Goal: Find specific page/section: Find specific page/section

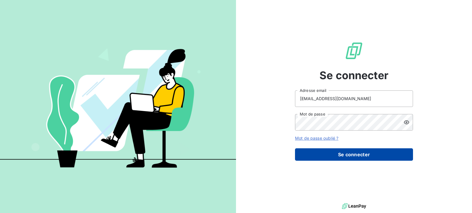
type input "[EMAIL_ADDRESS][DOMAIN_NAME]"
click at [346, 156] on button "Se connecter" at bounding box center [354, 154] width 118 height 12
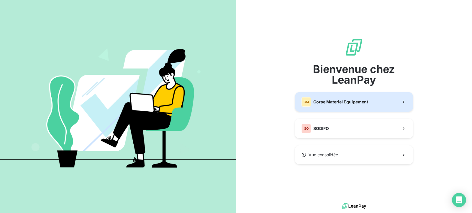
click at [345, 102] on span "Corse Materiel Equipement" at bounding box center [341, 102] width 55 height 6
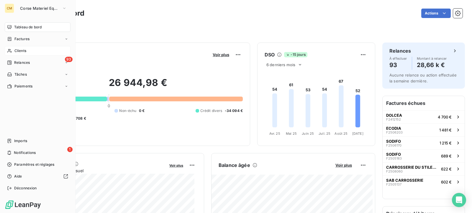
click at [35, 50] on div "Clients" at bounding box center [38, 50] width 66 height 9
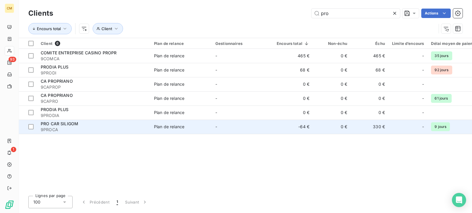
type input "pro"
click at [278, 128] on td "-64 €" at bounding box center [293, 127] width 40 height 14
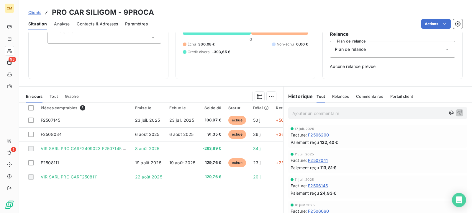
scroll to position [60, 0]
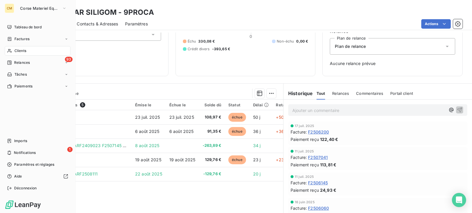
click at [22, 48] on span "Clients" at bounding box center [20, 50] width 12 height 5
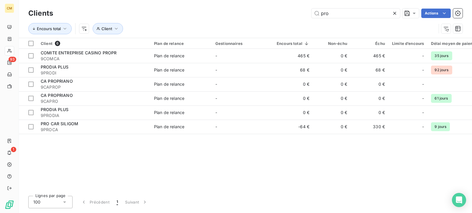
drag, startPoint x: 336, startPoint y: 13, endPoint x: 253, endPoint y: 10, distance: 82.7
click at [312, 9] on input "pro" at bounding box center [356, 13] width 89 height 9
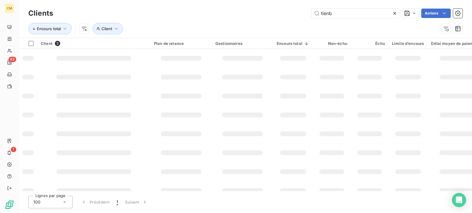
type input "tienb"
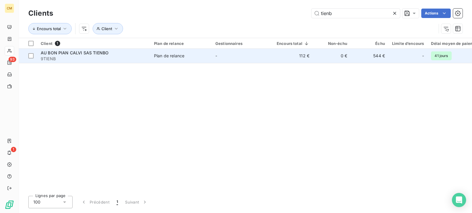
click at [147, 58] on td "AU BON PIAN CALVI SAS TIENBO 9TIENB" at bounding box center [93, 56] width 113 height 14
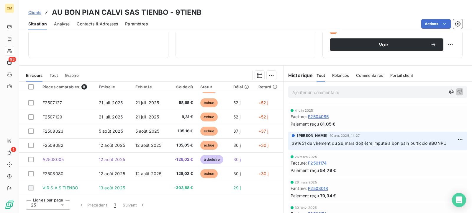
scroll to position [211, 0]
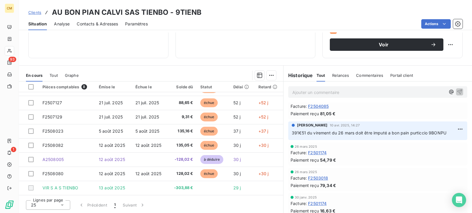
click at [307, 95] on p "Ajouter un commentaire ﻿" at bounding box center [369, 92] width 153 height 7
drag, startPoint x: 353, startPoint y: 133, endPoint x: 456, endPoint y: 138, distance: 103.5
click at [456, 138] on div "[PERSON_NAME] 10 avr. 2025, 14:27 391€51 du virement du 26 mars doit être imput…" at bounding box center [377, 131] width 179 height 19
copy span "doit être imputé a bon pain purticcio 9BONPU"
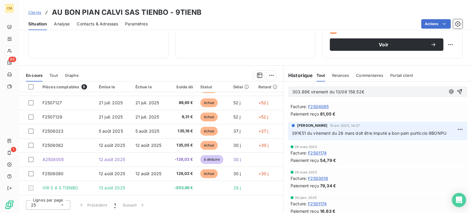
click at [391, 92] on p "303.88€ virement du 13/08 158.52€" at bounding box center [369, 92] width 153 height 7
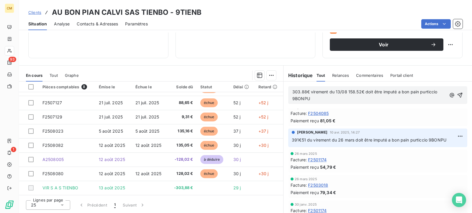
scroll to position [216, 0]
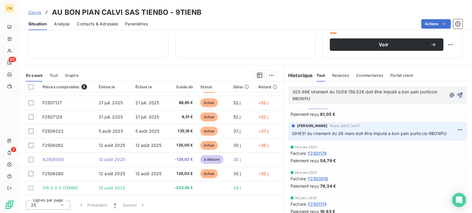
click at [458, 94] on icon "button" at bounding box center [460, 95] width 5 height 5
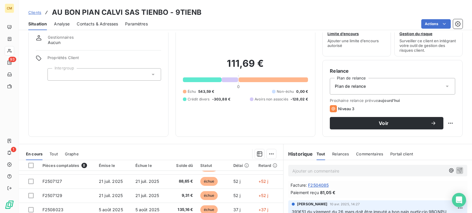
scroll to position [0, 0]
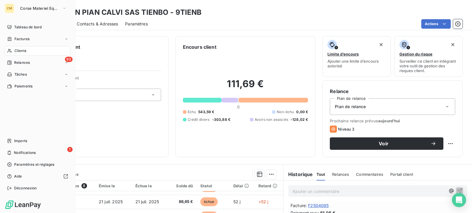
click at [23, 50] on span "Clients" at bounding box center [20, 50] width 12 height 5
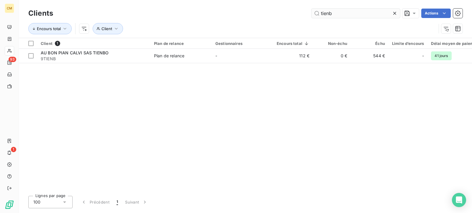
drag, startPoint x: 302, startPoint y: 9, endPoint x: 229, endPoint y: 4, distance: 73.6
click at [312, 9] on input "tienb" at bounding box center [356, 13] width 89 height 9
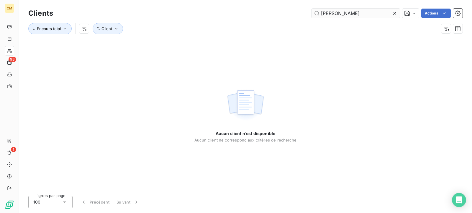
click at [329, 13] on input "[PERSON_NAME]" at bounding box center [356, 13] width 89 height 9
click at [348, 14] on input "scania" at bounding box center [356, 13] width 89 height 9
drag, startPoint x: 340, startPoint y: 12, endPoint x: 226, endPoint y: 12, distance: 113.4
click at [312, 12] on input "scania" at bounding box center [356, 13] width 89 height 9
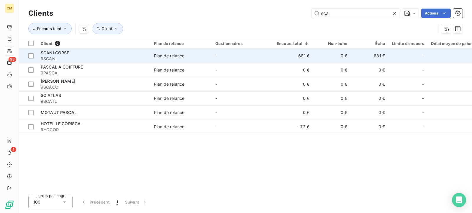
type input "sca"
click at [154, 54] on div "Plan de relance" at bounding box center [169, 56] width 30 height 6
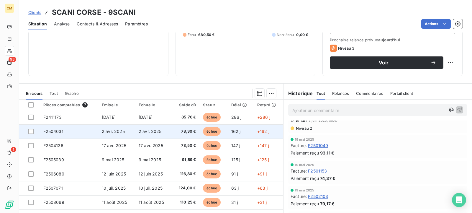
scroll to position [39, 0]
